Goal: Check status: Check status

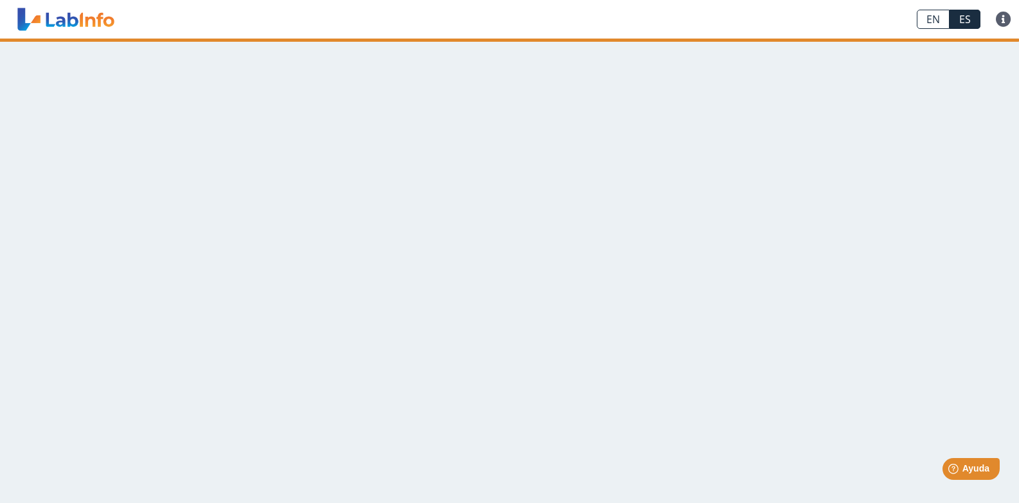
click at [557, 158] on main at bounding box center [509, 271] width 1019 height 465
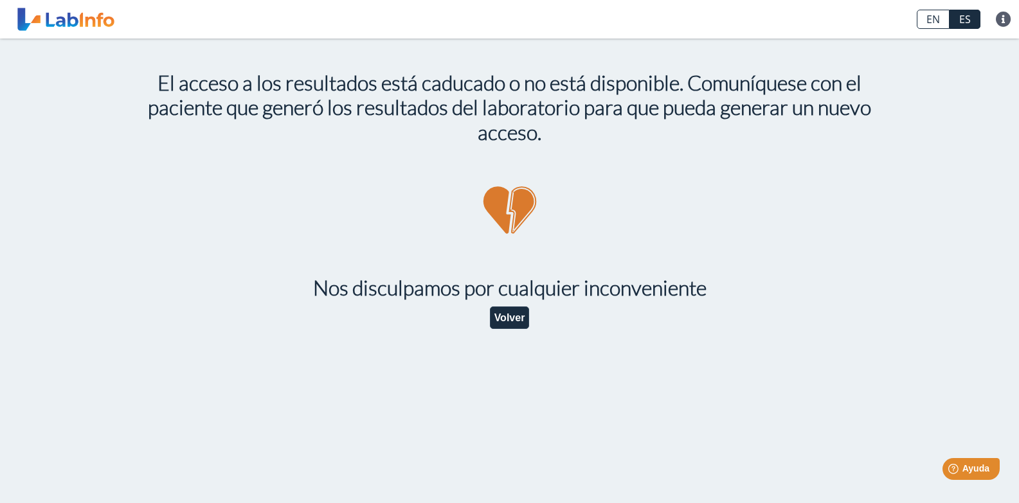
click at [507, 335] on app-invalid-shared-lab "El acceso a los resultados está caducado o no está disponible. Comuníquese con …" at bounding box center [509, 194] width 771 height 310
click at [501, 325] on button "Volver" at bounding box center [510, 318] width 40 height 22
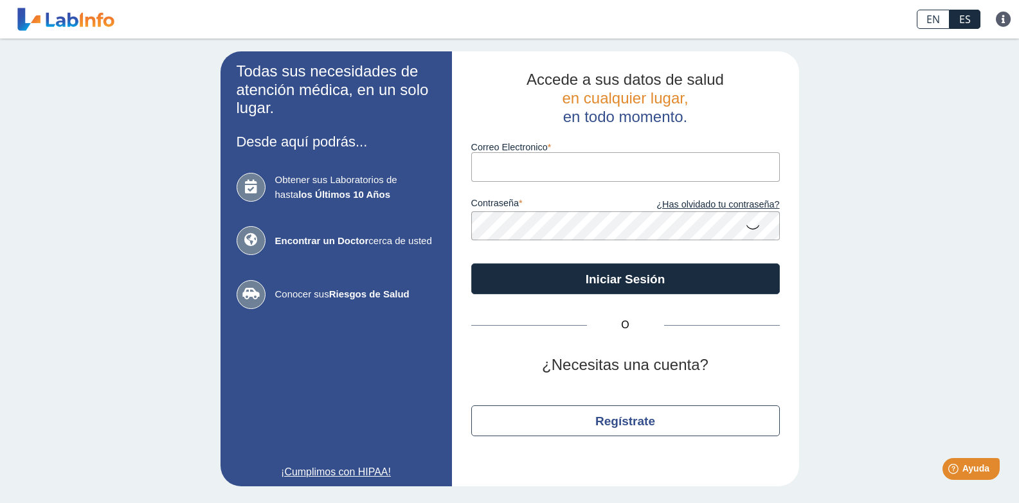
click at [529, 158] on input "Correo Electronico" at bounding box center [625, 166] width 309 height 29
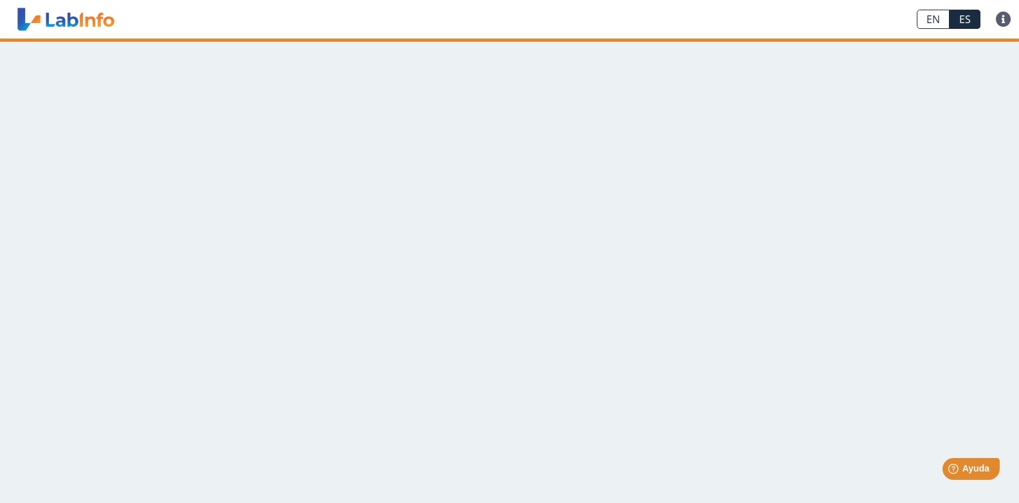
click at [517, 103] on main at bounding box center [509, 271] width 1019 height 465
click at [578, 237] on main at bounding box center [509, 271] width 1019 height 465
click at [1005, 22] on link at bounding box center [1003, 19] width 31 height 15
click at [676, 143] on main at bounding box center [509, 271] width 1019 height 465
